Goal: Information Seeking & Learning: Find specific fact

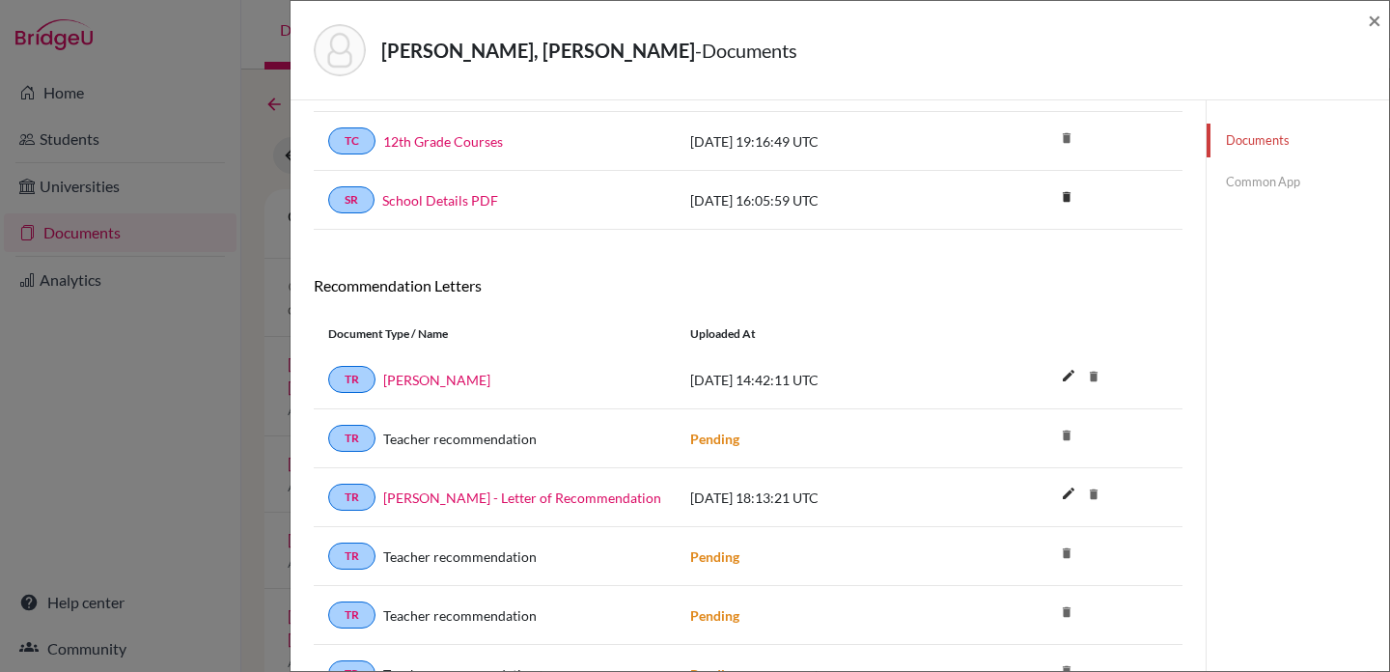
scroll to position [424, 0]
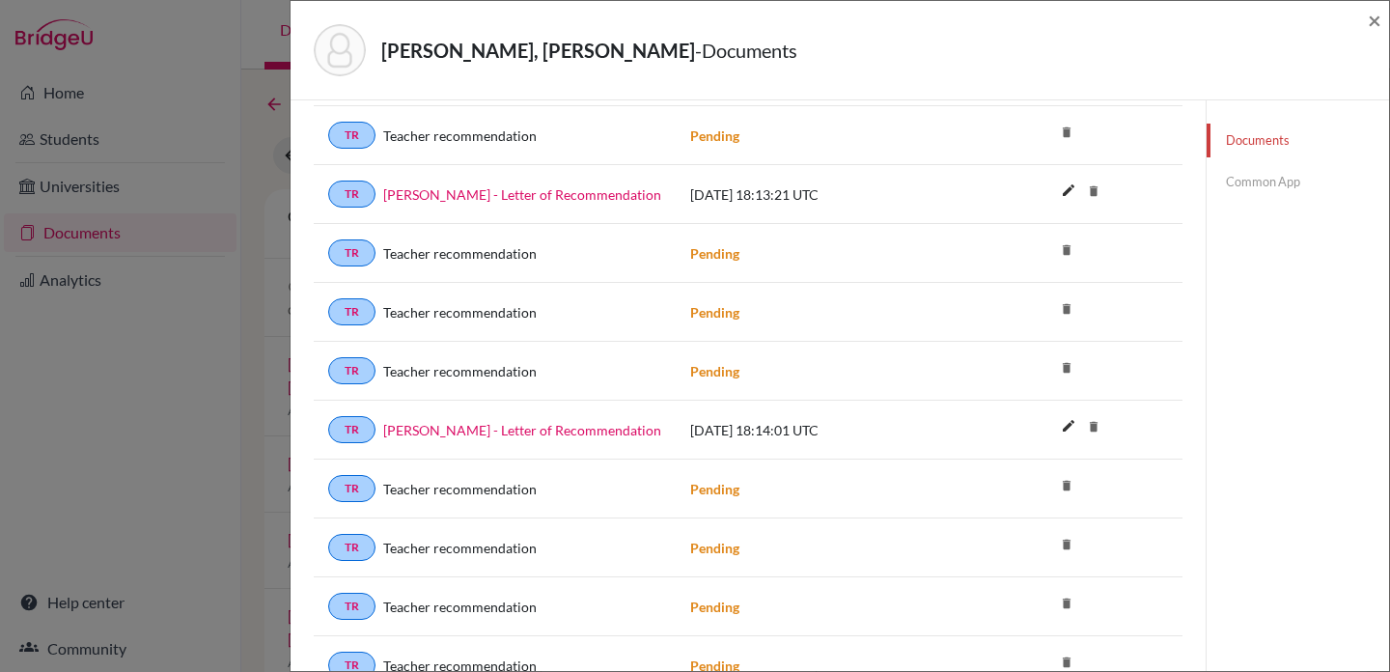
scroll to position [706, 0]
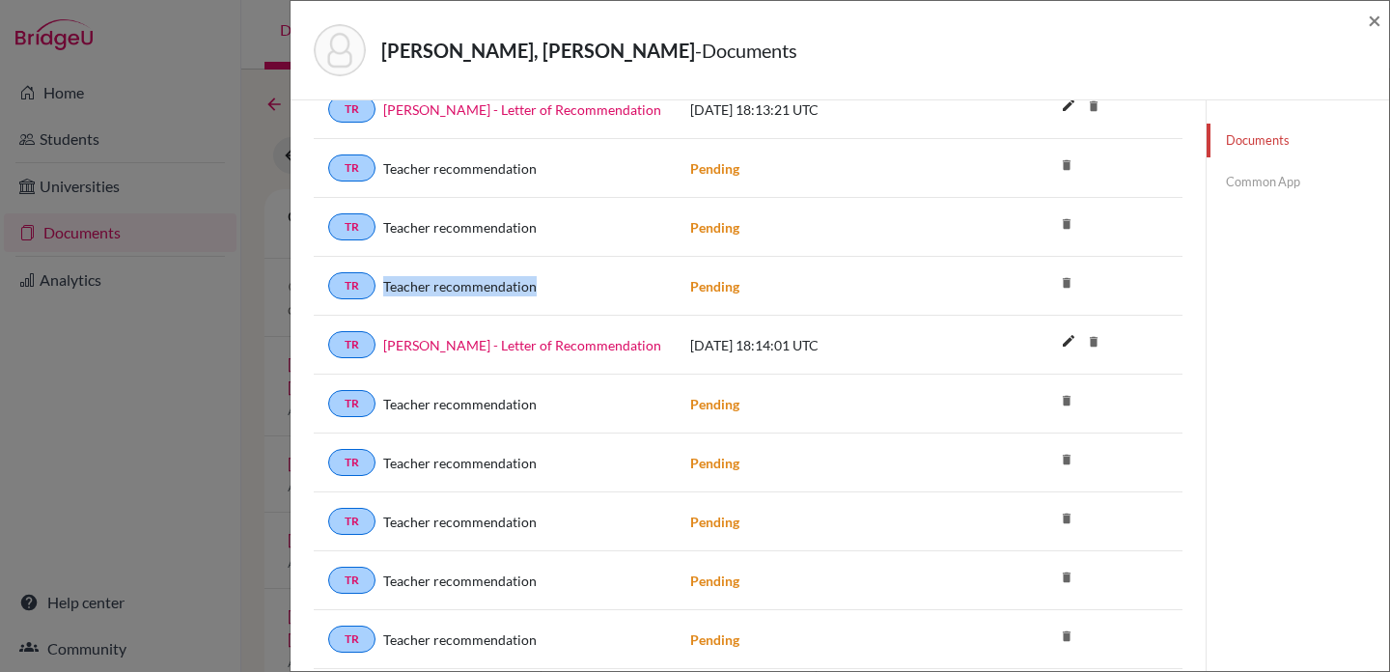
drag, startPoint x: 574, startPoint y: 287, endPoint x: 380, endPoint y: 287, distance: 193.1
click at [380, 287] on div "Teacher recommendation" at bounding box center [519, 286] width 286 height 20
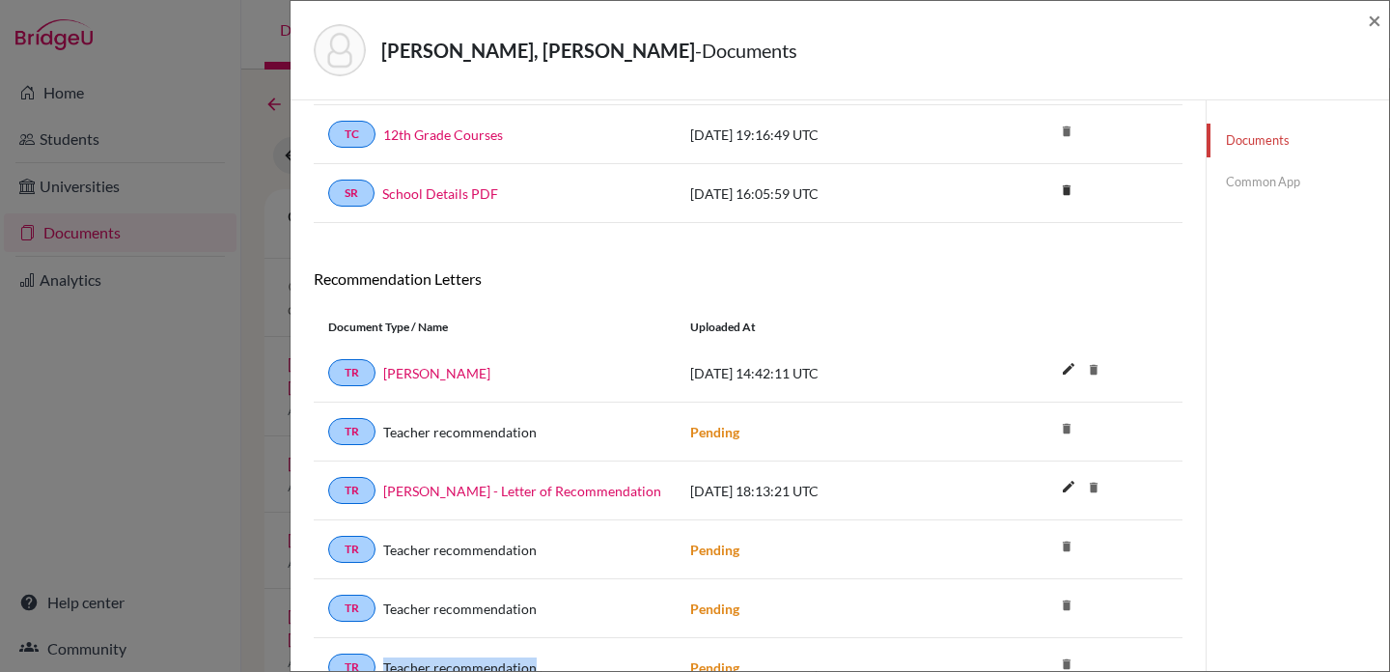
scroll to position [0, 0]
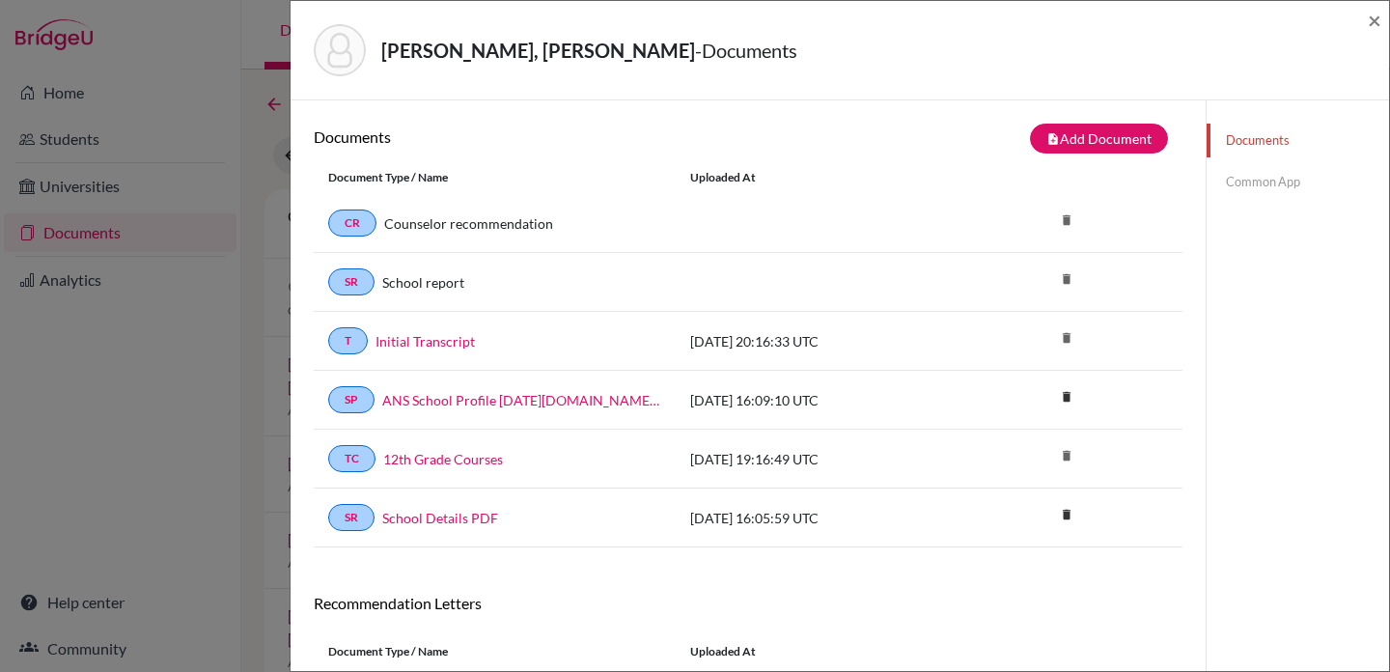
click at [1275, 182] on link "Common App" at bounding box center [1298, 182] width 182 height 34
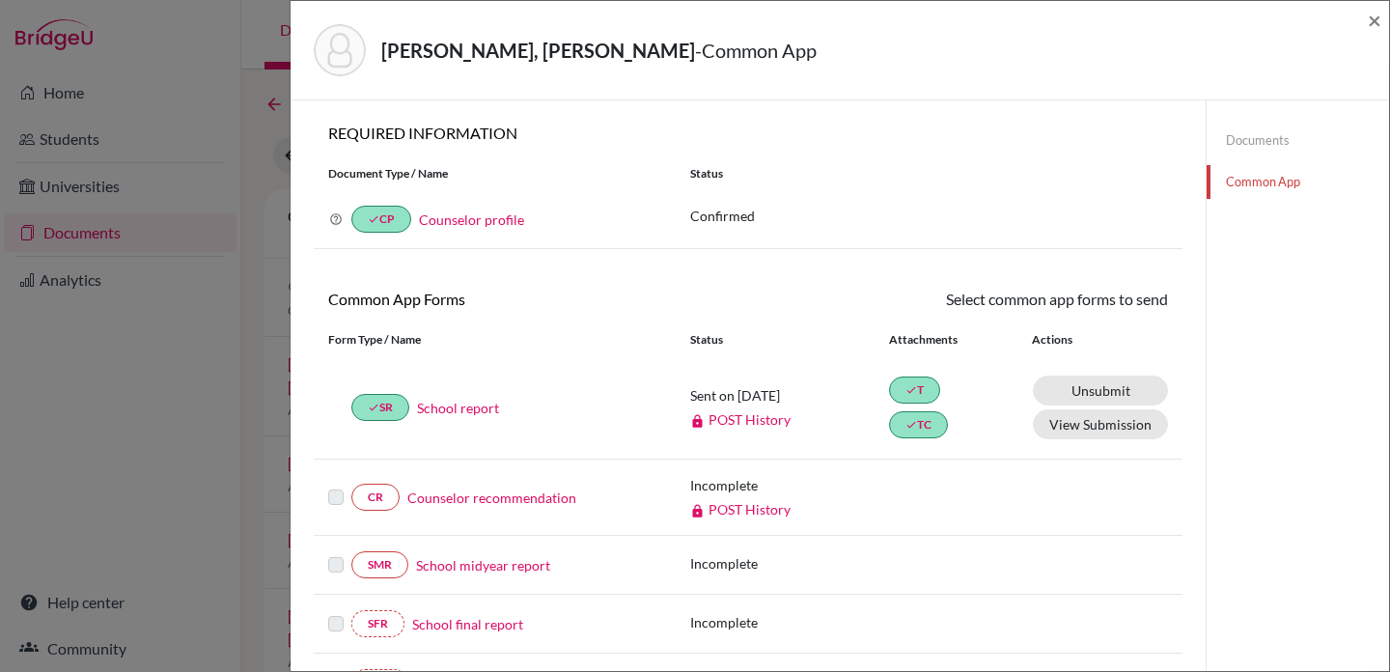
drag, startPoint x: 384, startPoint y: 53, endPoint x: 633, endPoint y: 54, distance: 249.1
click at [633, 54] on strong "Ortiz Stoessel, Sebastian Jose" at bounding box center [538, 50] width 314 height 23
copy strong "Ortiz Stoessel, Sebastian Jose"
click at [1373, 25] on span "×" at bounding box center [1375, 20] width 14 height 28
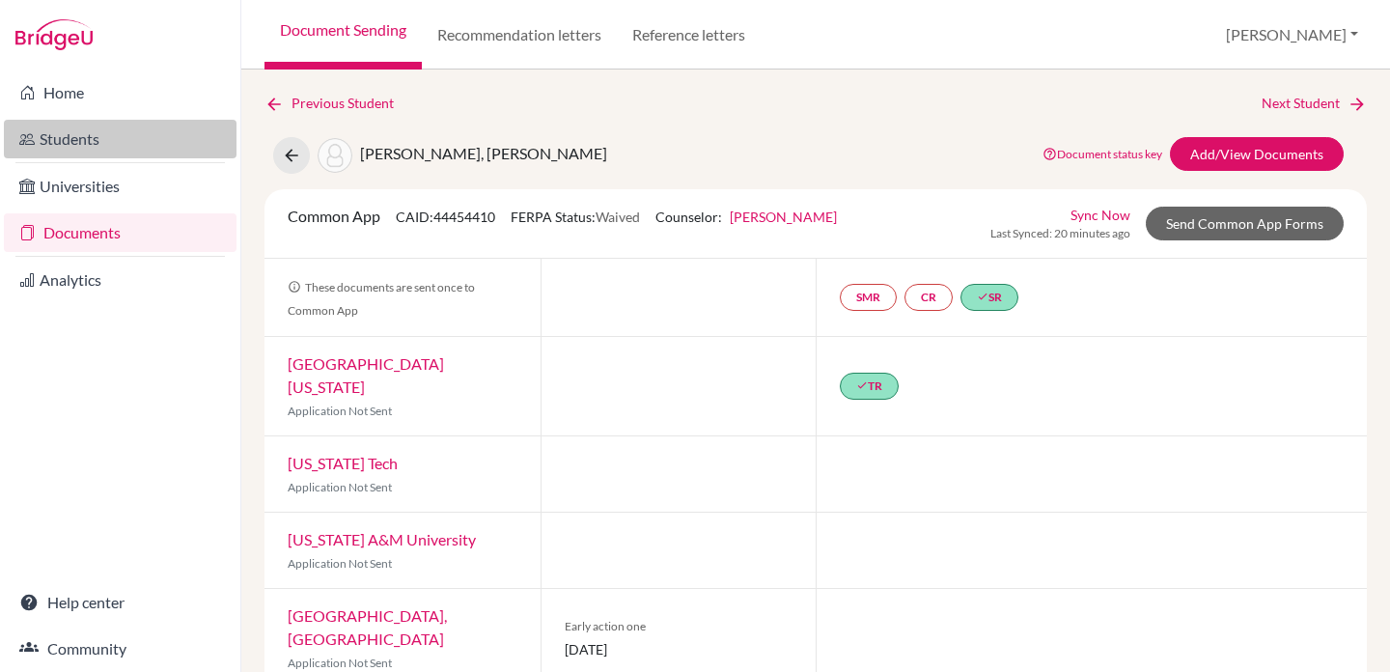
click at [68, 139] on link "Students" at bounding box center [120, 139] width 233 height 39
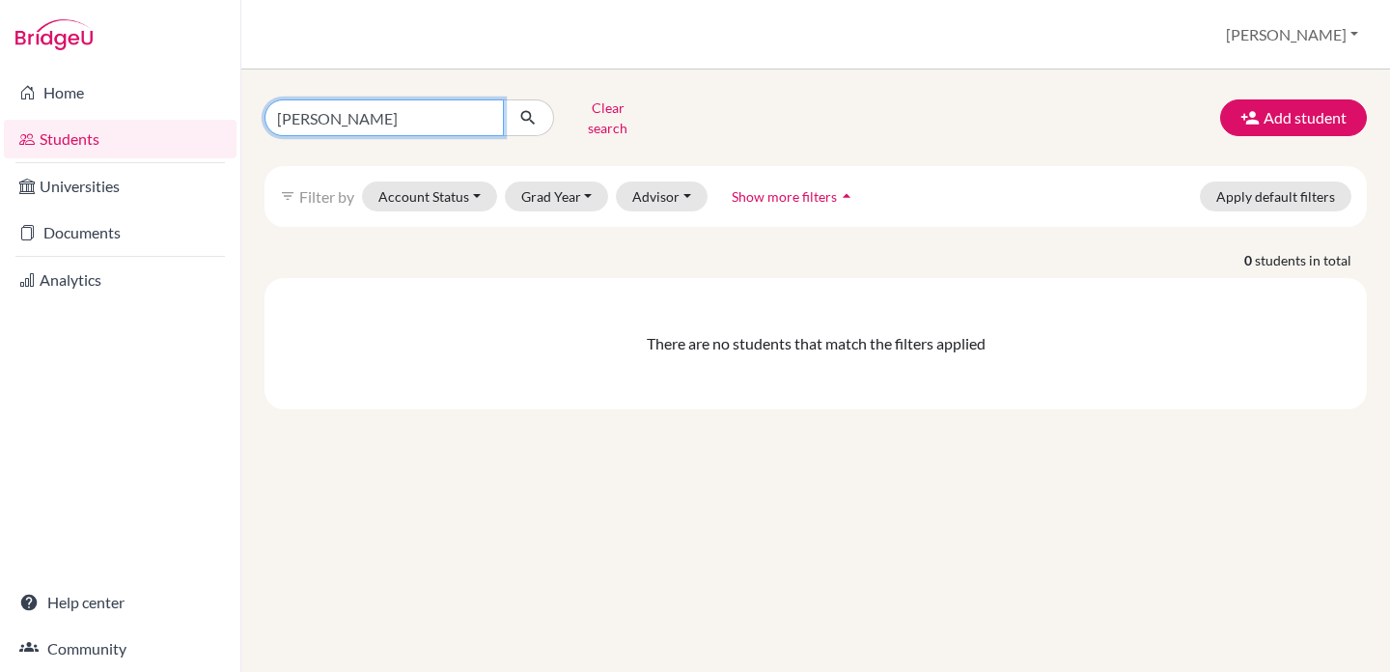
click at [410, 106] on input "Varde, Athena" at bounding box center [384, 117] width 239 height 37
drag, startPoint x: 399, startPoint y: 111, endPoint x: 169, endPoint y: 109, distance: 229.8
click at [169, 109] on div "Home Students Universities Documents Analytics Help center Community Students o…" at bounding box center [695, 336] width 1390 height 672
paste input "Ortiz Stoessel, Sebastian Jose"
type input "Ortiz Stoessel, Sebastian Jose"
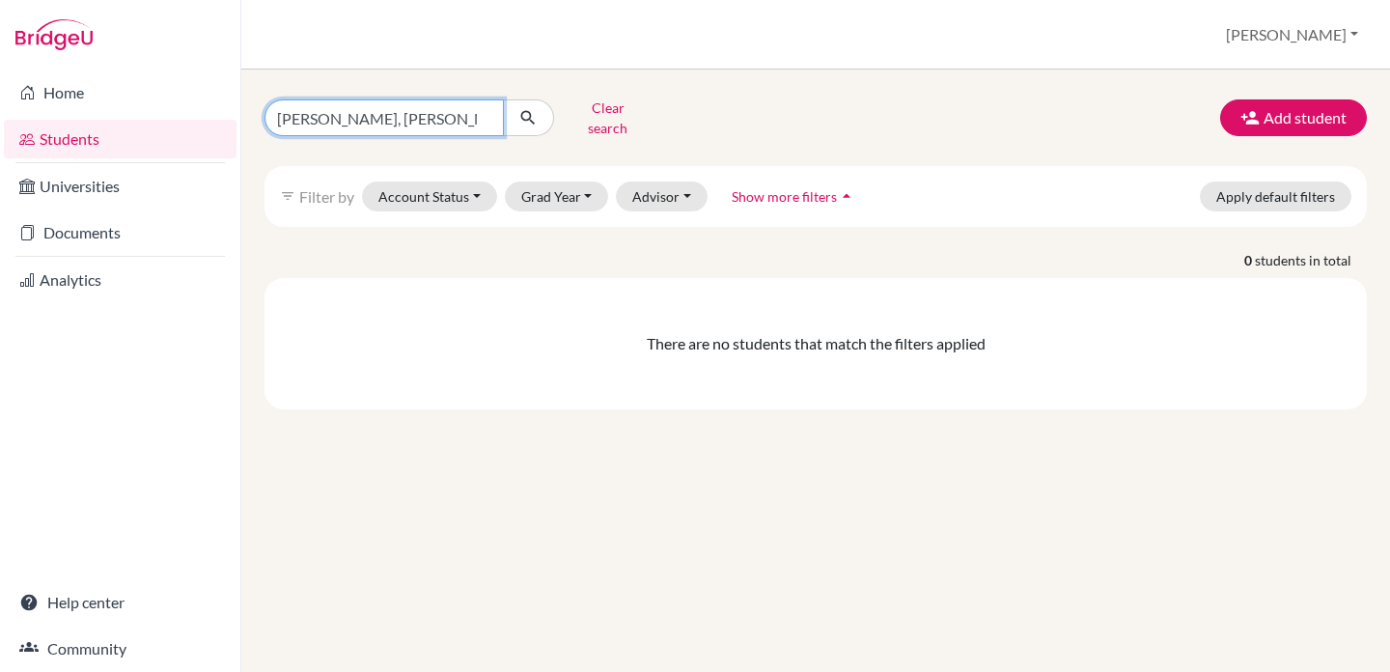
click button "submit" at bounding box center [528, 117] width 51 height 37
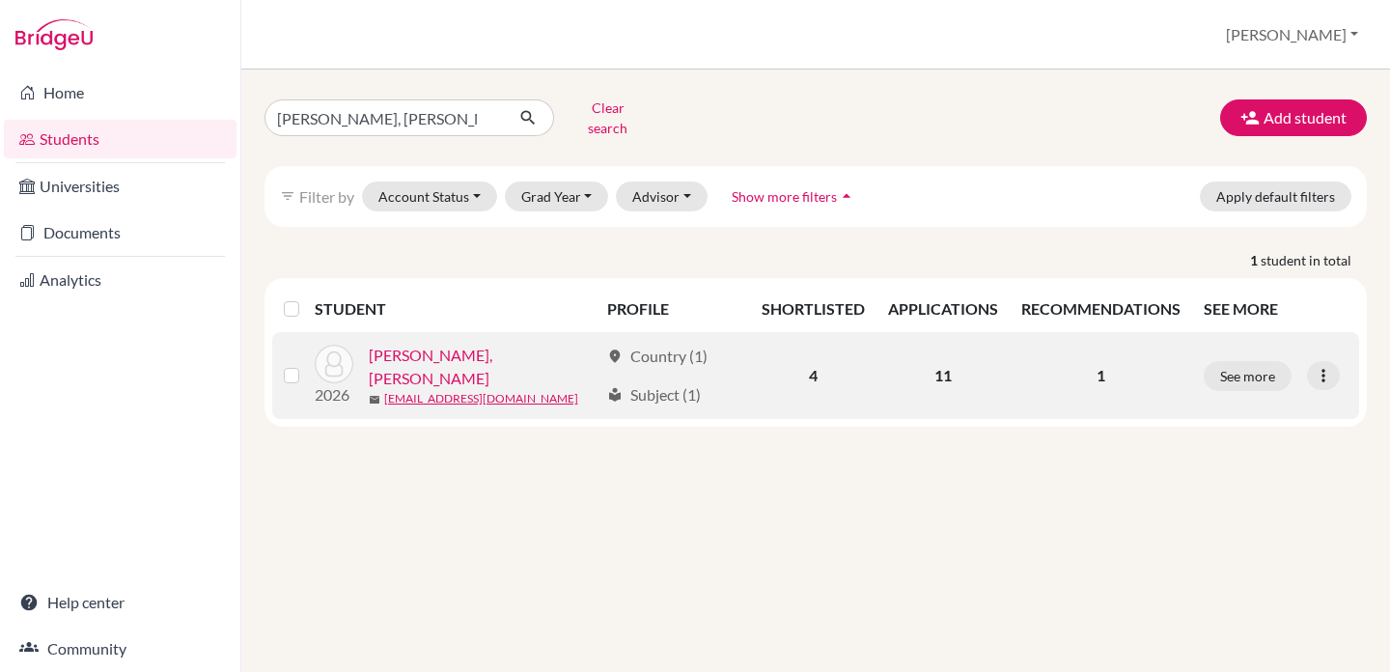
click at [528, 352] on link "Ortiz Stoessel, Sebastian Jose" at bounding box center [484, 367] width 231 height 46
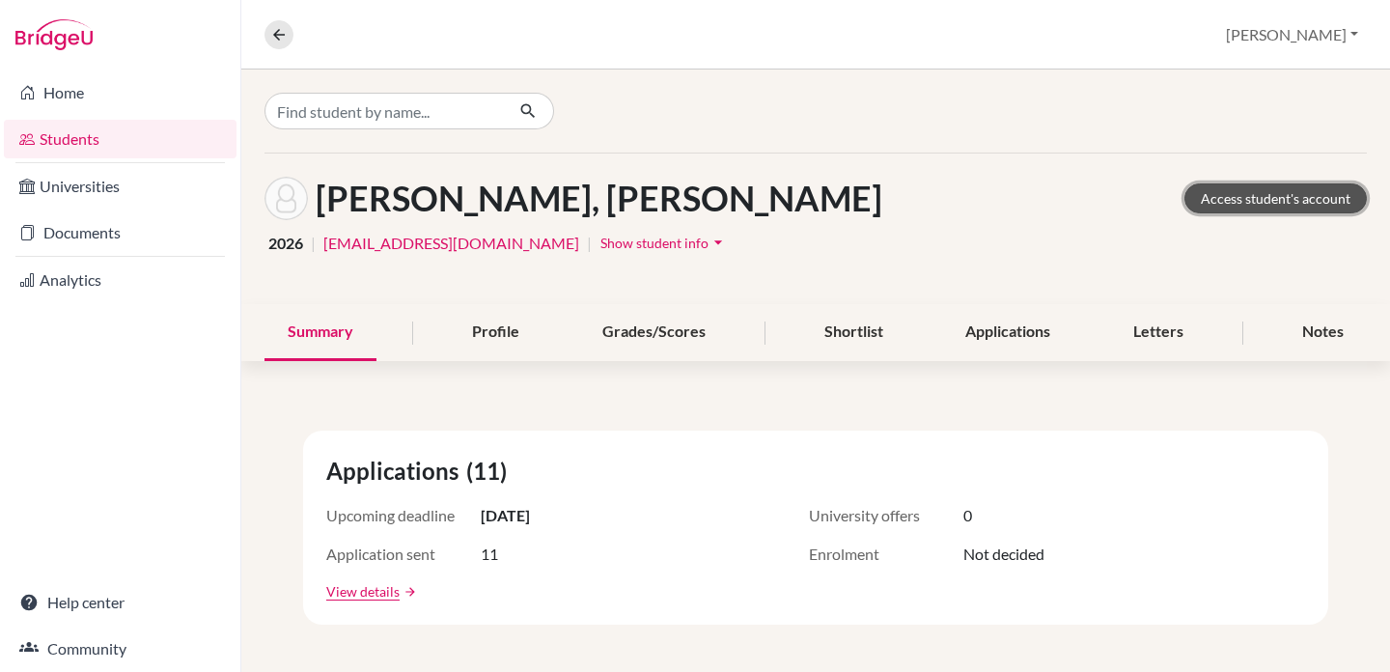
click at [1294, 195] on link "Access student's account" at bounding box center [1276, 198] width 182 height 30
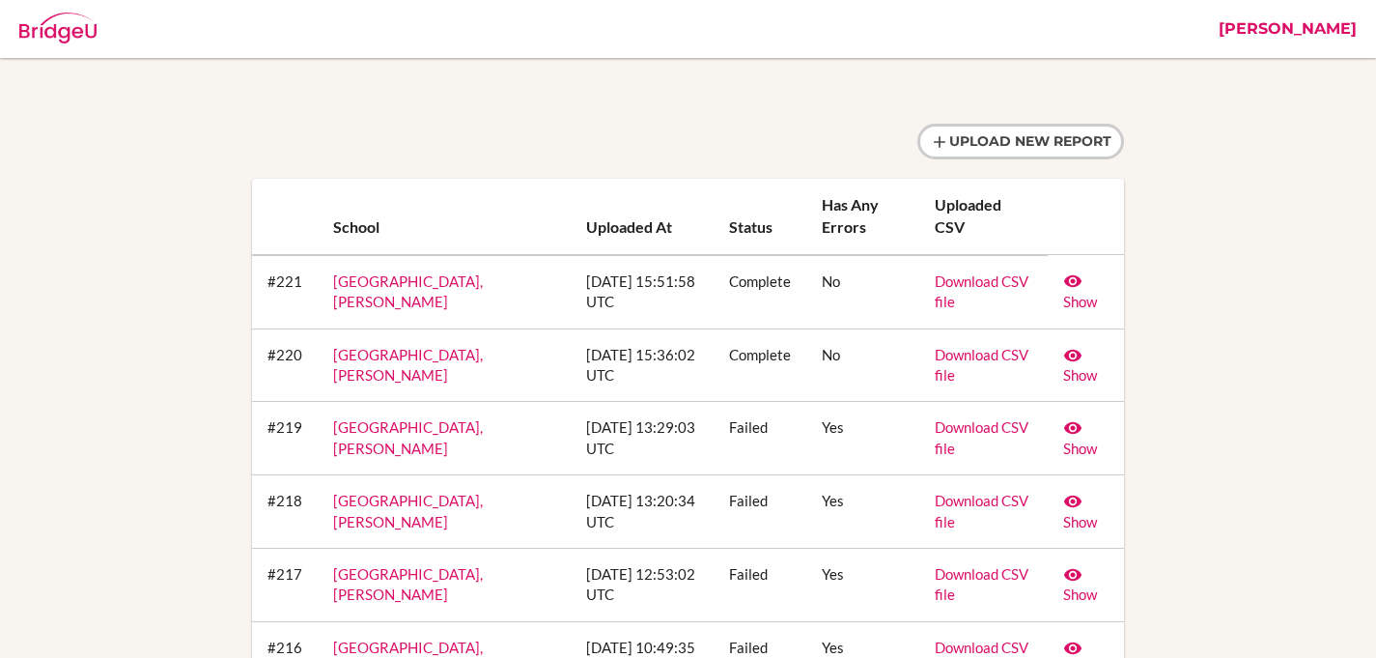
click at [51, 20] on img at bounding box center [57, 28] width 77 height 31
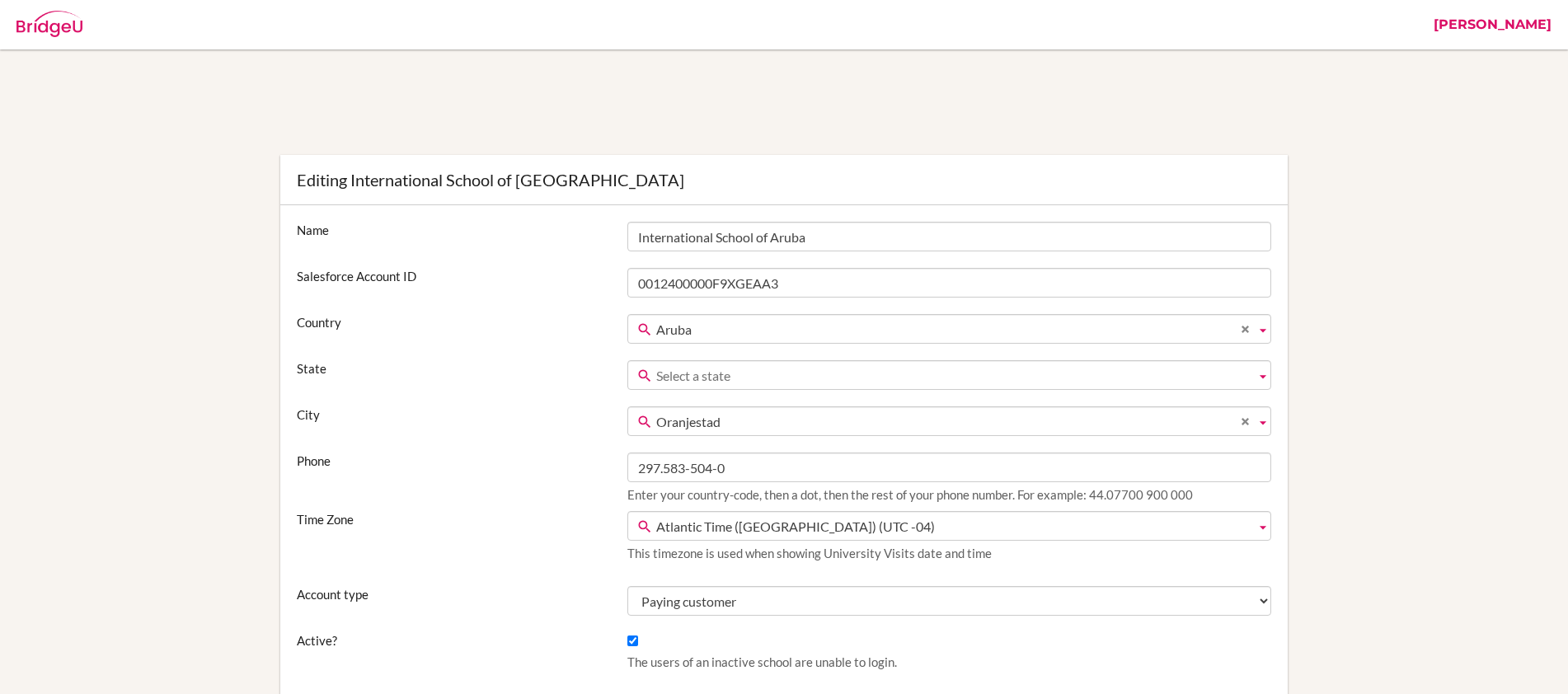
click at [63, 24] on img at bounding box center [49, 24] width 66 height 26
click at [1495, 26] on link "[PERSON_NAME]" at bounding box center [1492, 25] width 134 height 50
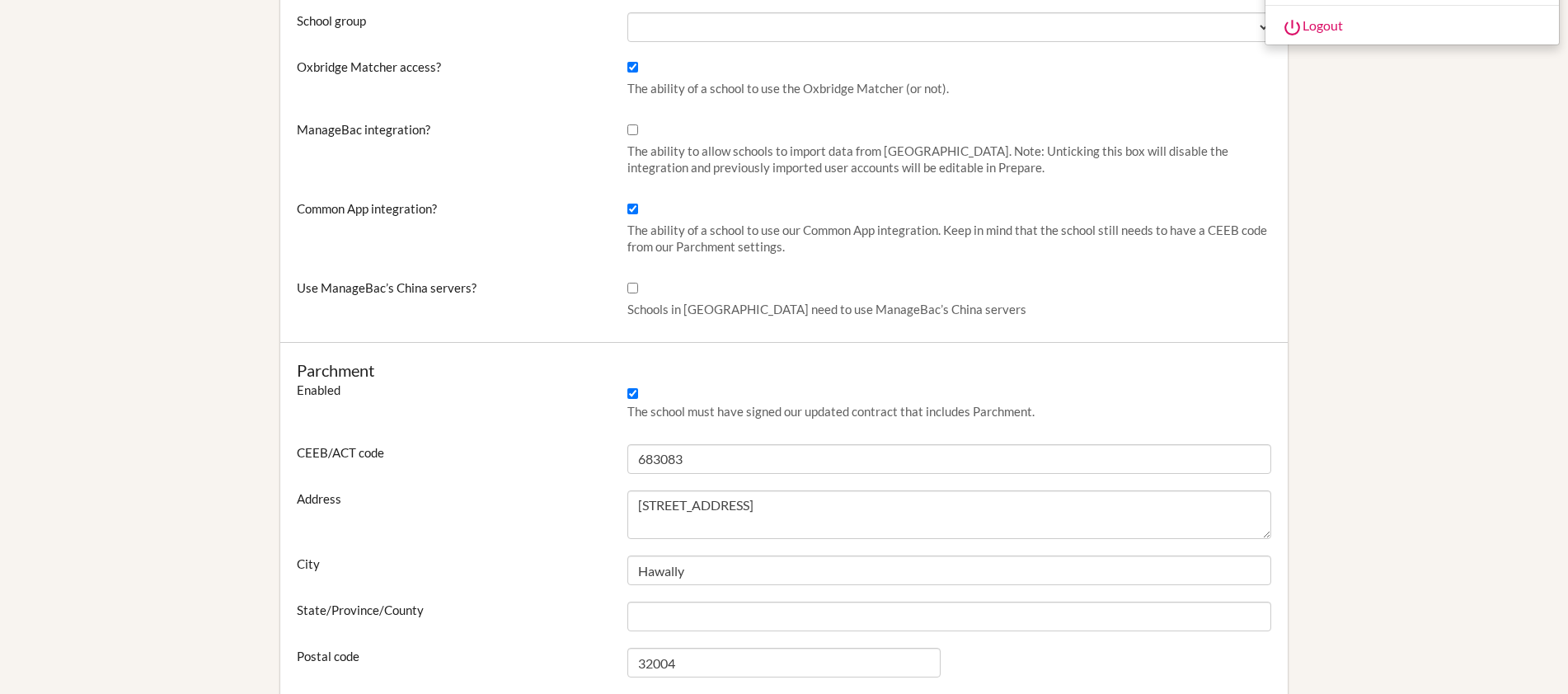
scroll to position [493, 0]
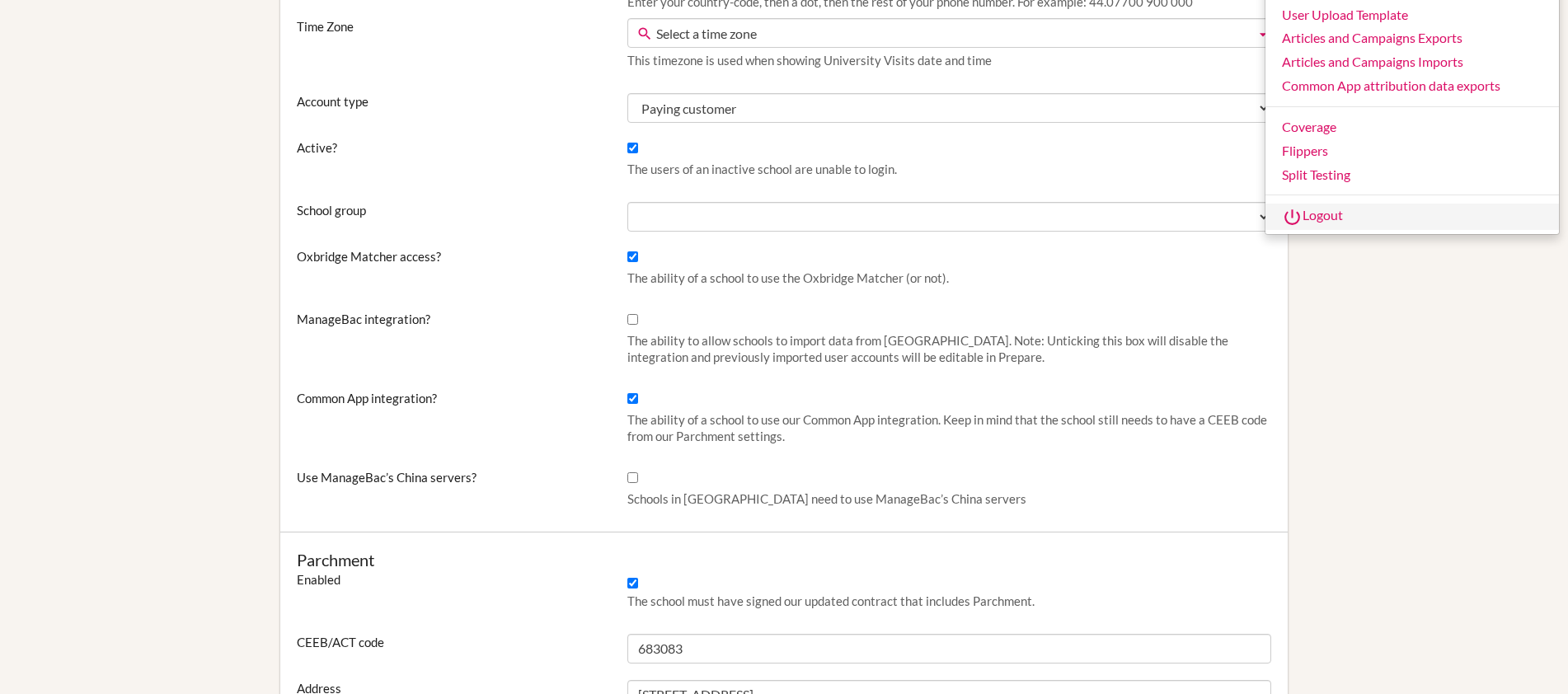
click at [1334, 215] on link "Logout" at bounding box center [1413, 216] width 294 height 26
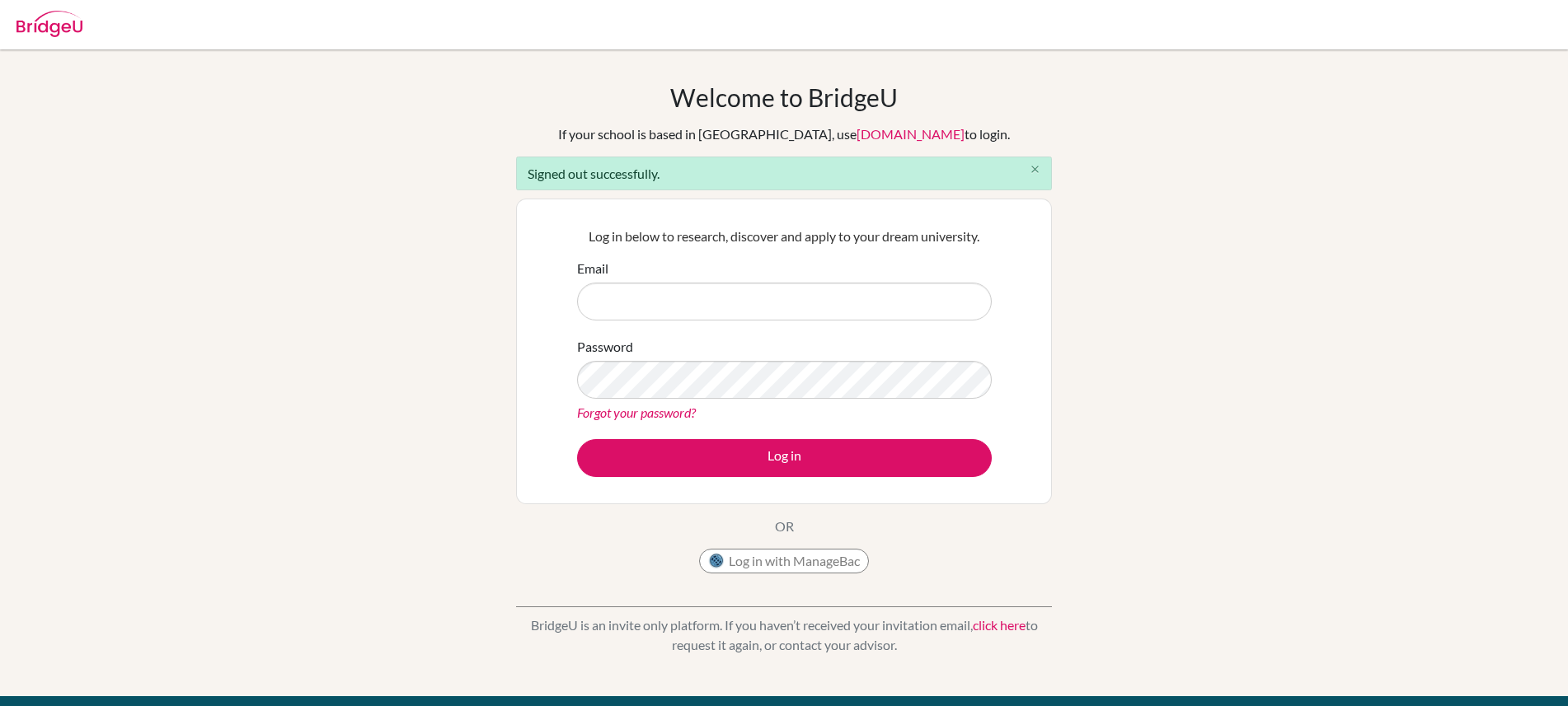
type input "[PERSON_NAME][EMAIL_ADDRESS][PERSON_NAME][DOMAIN_NAME]"
click at [1035, 167] on icon "close" at bounding box center [1035, 169] width 12 height 12
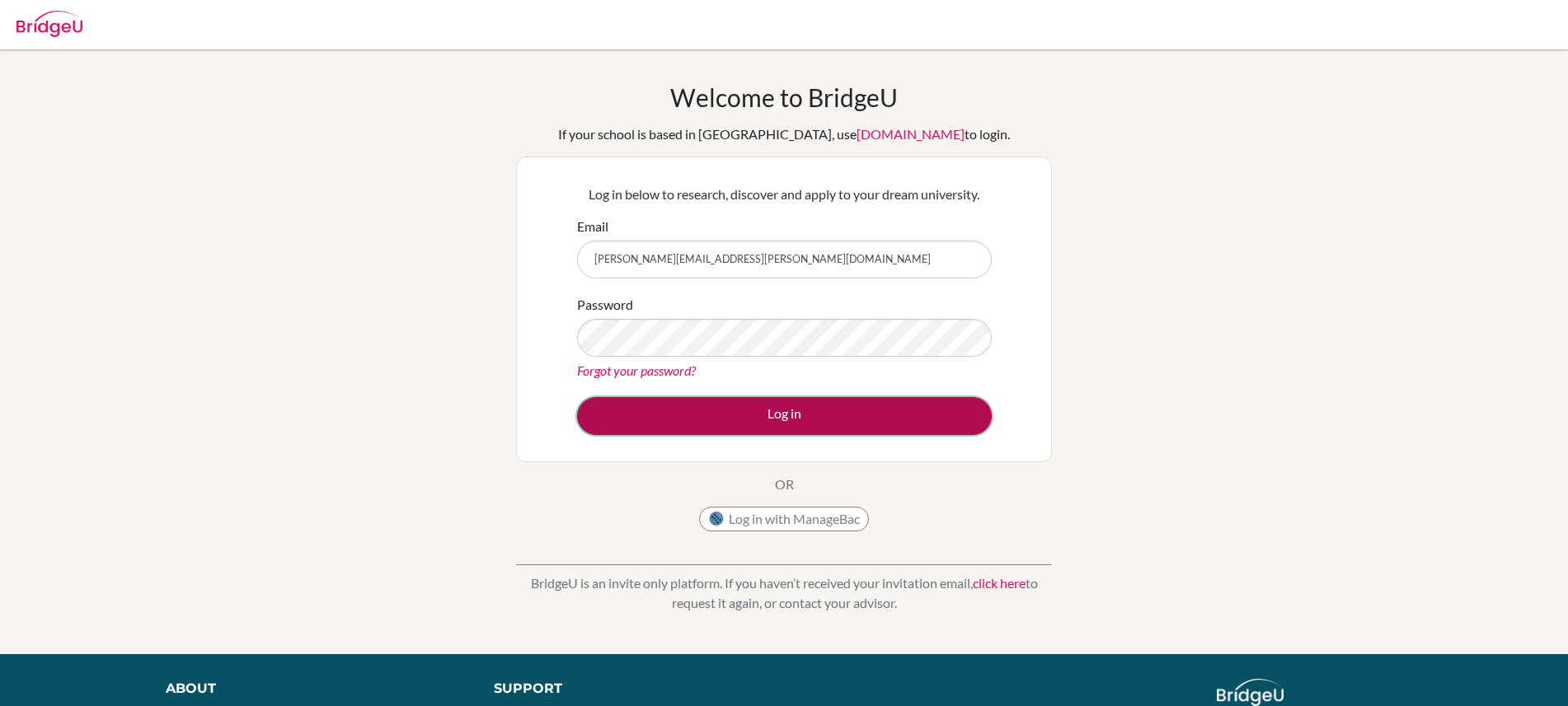
click at [776, 425] on button "Log in" at bounding box center [785, 416] width 415 height 38
